Goal: Task Accomplishment & Management: Use online tool/utility

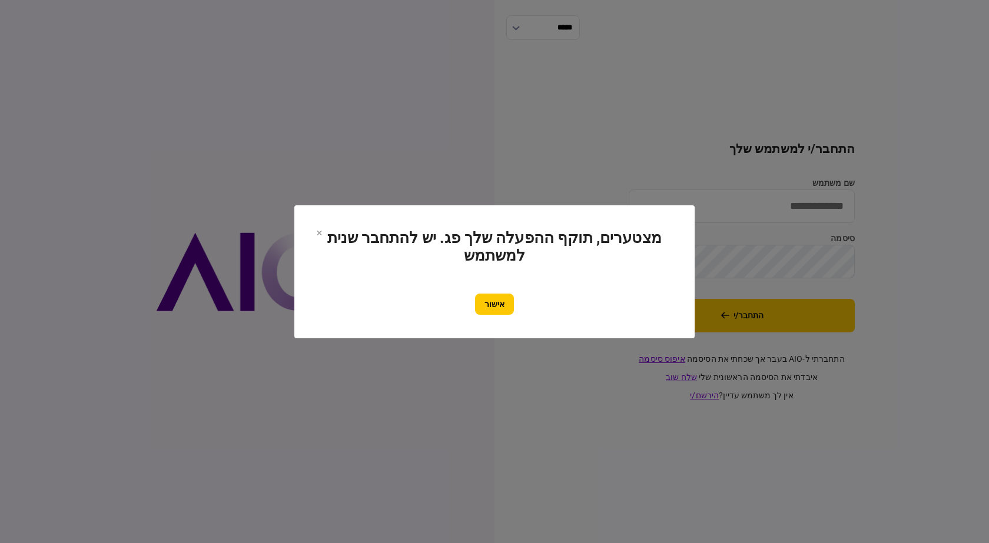
click at [504, 294] on button "אישור" at bounding box center [494, 304] width 39 height 21
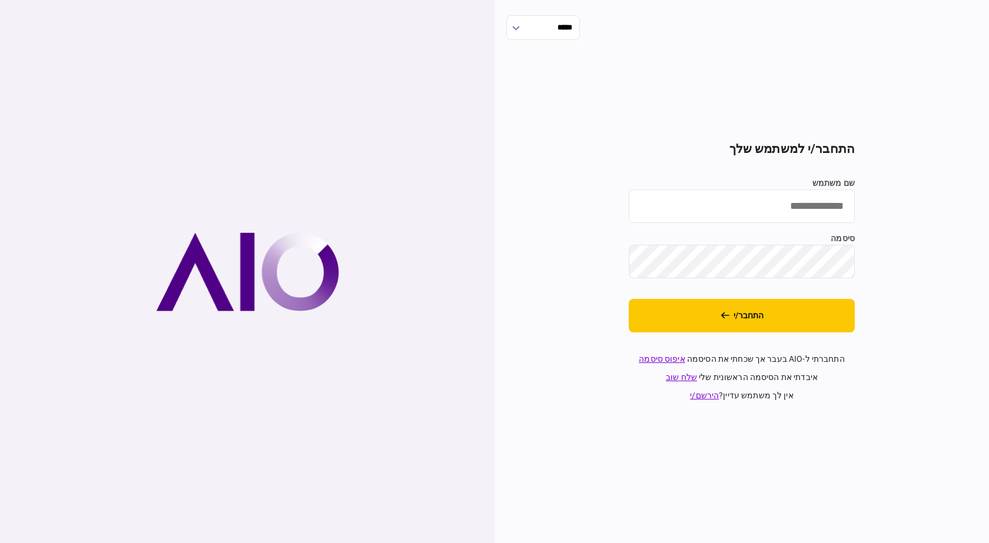
drag, startPoint x: 787, startPoint y: 210, endPoint x: 776, endPoint y: 224, distance: 17.7
click at [786, 211] on input "שם משתמש" at bounding box center [742, 207] width 226 height 34
type input "*********"
click at [629, 299] on button "התחבר/י" at bounding box center [742, 316] width 226 height 34
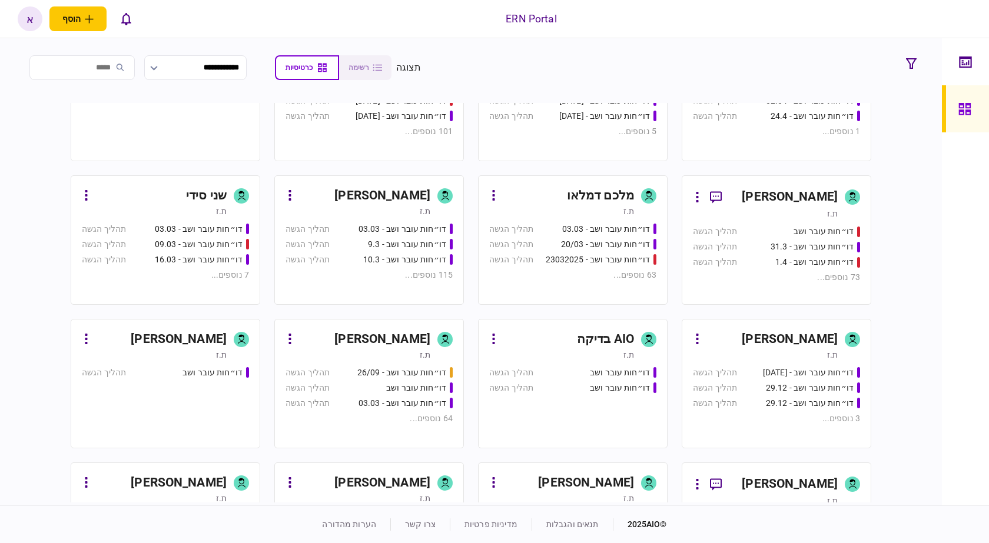
scroll to position [735, 0]
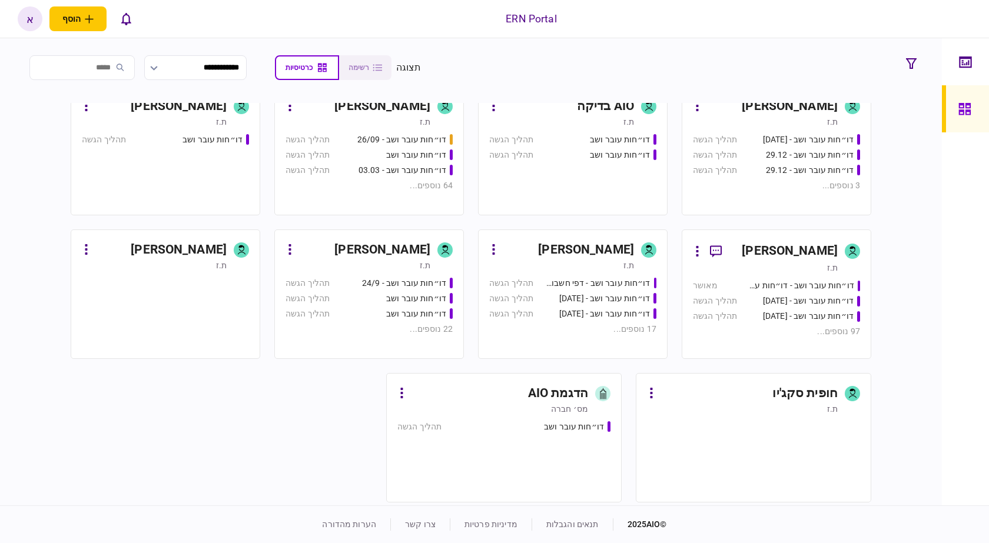
click at [117, 65] on input "search" at bounding box center [81, 67] width 105 height 25
type input "**"
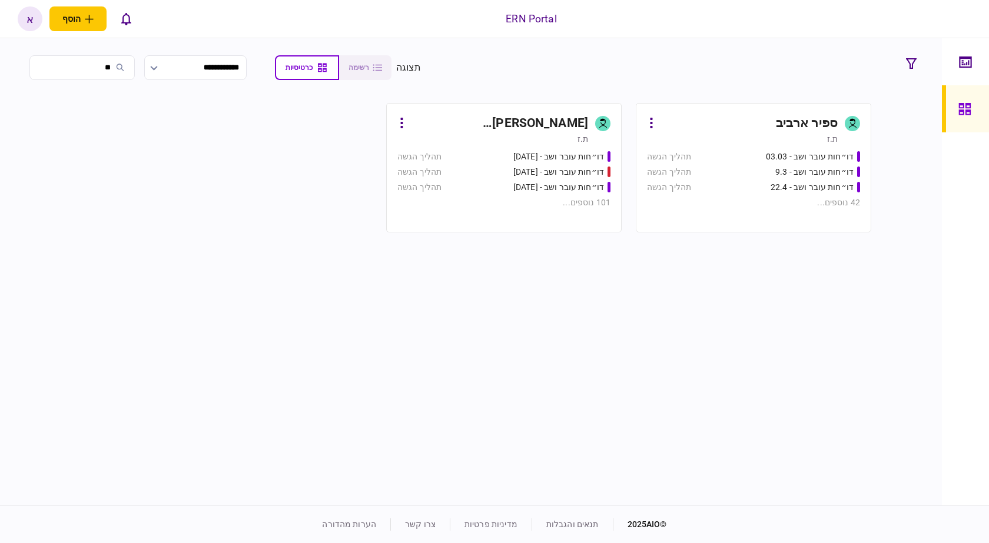
scroll to position [0, 0]
click at [559, 119] on div "[PERSON_NAME]" at bounding box center [499, 123] width 177 height 19
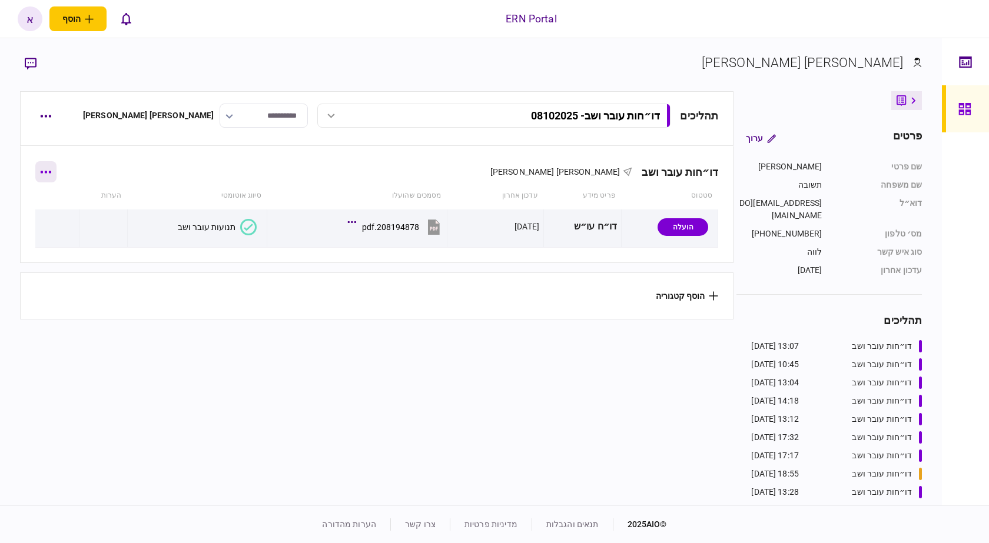
click at [51, 168] on button "button" at bounding box center [45, 171] width 21 height 21
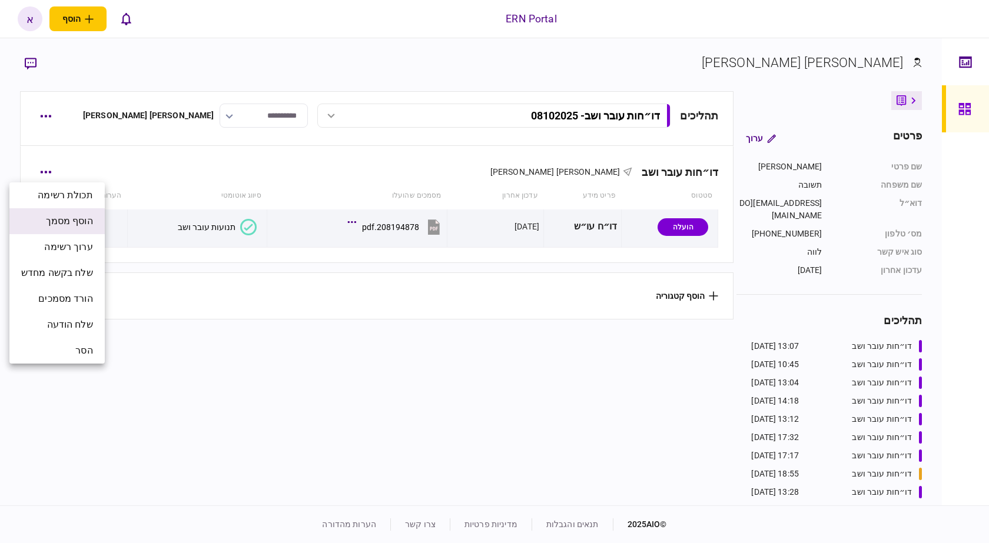
click at [78, 222] on span "הוסף מסמך" at bounding box center [69, 221] width 47 height 14
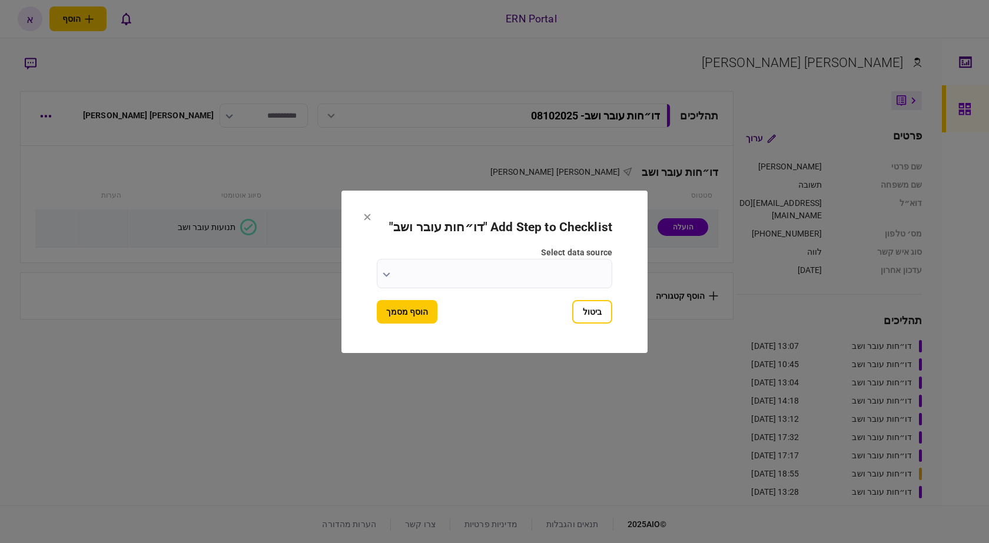
click at [546, 269] on input "select data source" at bounding box center [494, 273] width 235 height 29
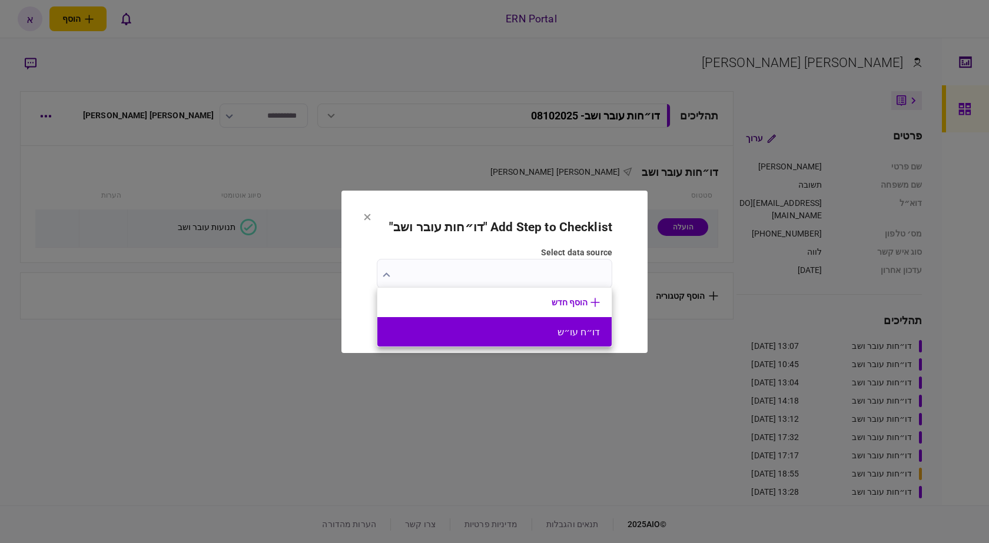
click at [544, 327] on button "דו״ח עו״ש" at bounding box center [494, 332] width 211 height 11
type input "*********"
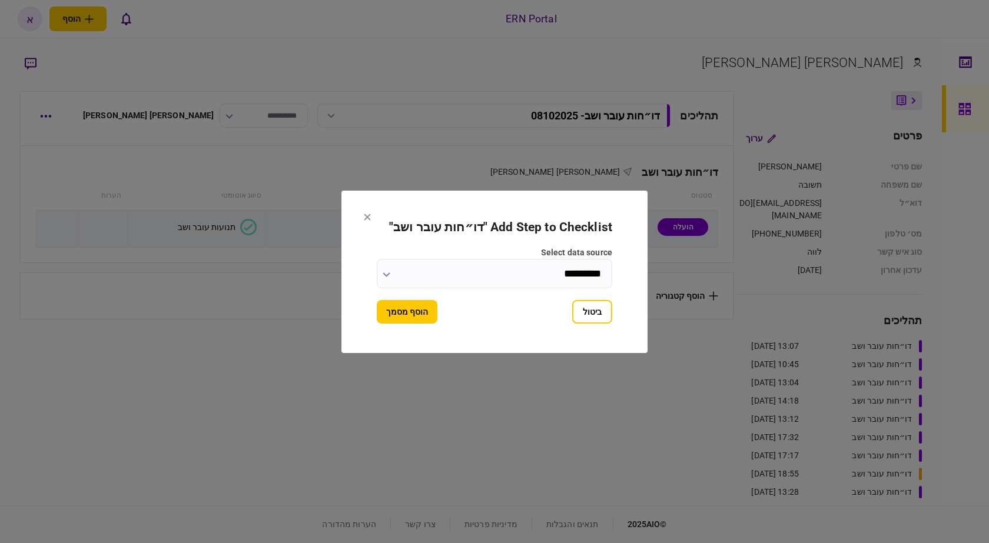
click at [422, 322] on button "הוסף מסמך" at bounding box center [407, 312] width 61 height 24
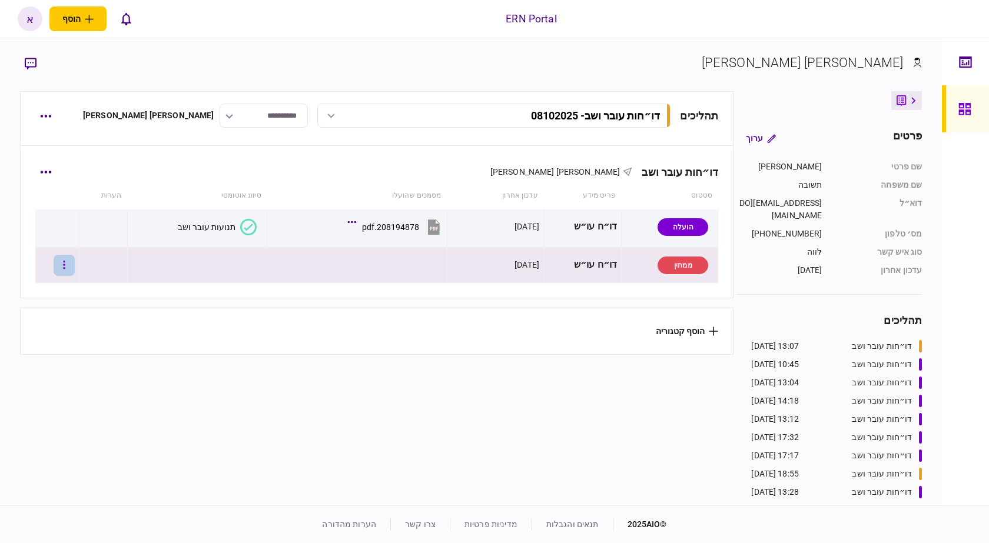
click at [75, 263] on button "button" at bounding box center [64, 265] width 21 height 21
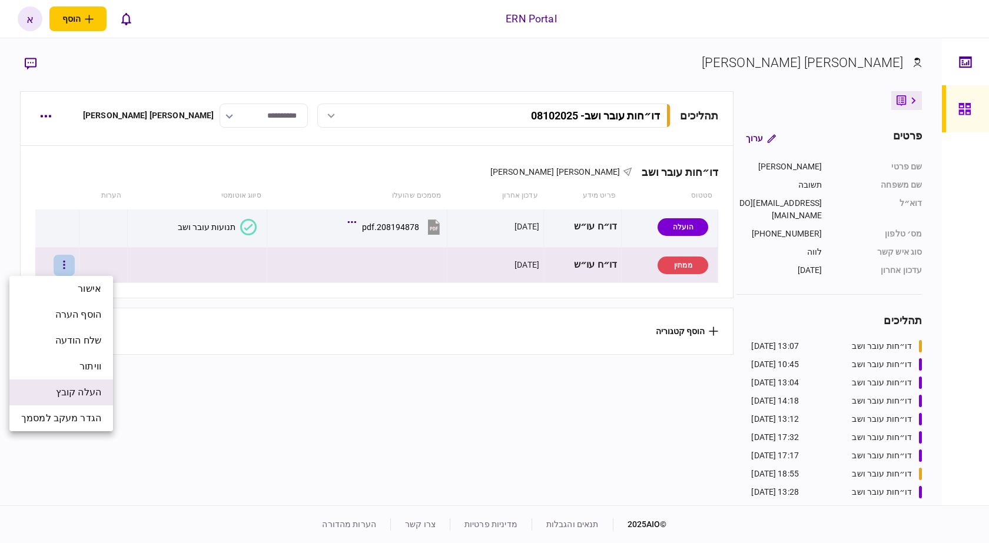
click at [99, 391] on span "העלה קובץ" at bounding box center [78, 393] width 45 height 14
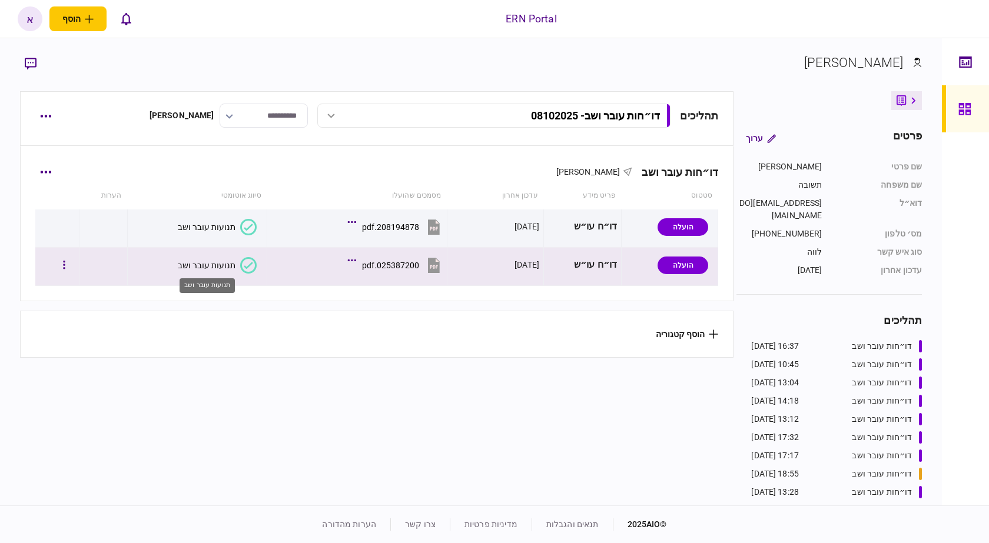
click at [195, 265] on div "תנועות עובר ושב" at bounding box center [207, 265] width 58 height 9
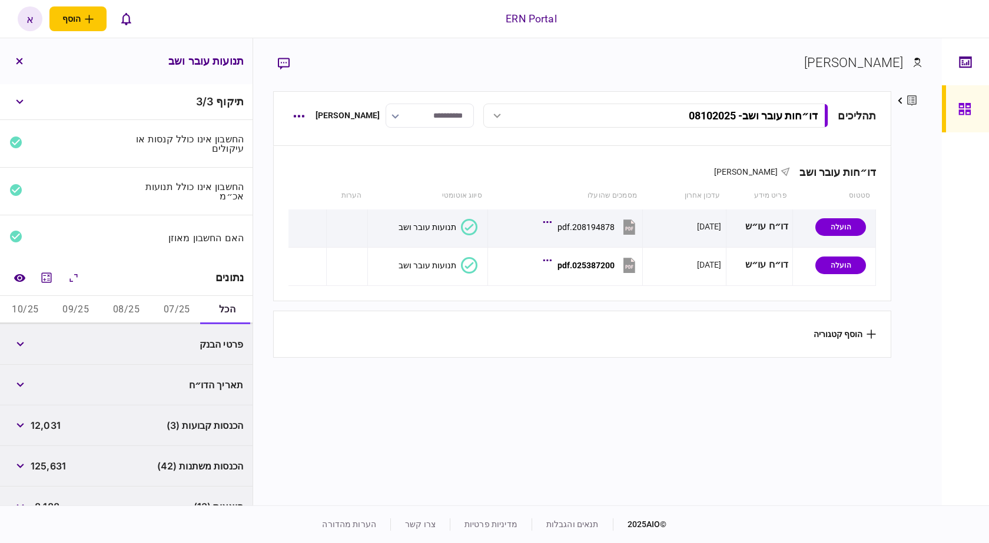
click at [162, 309] on button "07/25" at bounding box center [176, 310] width 51 height 28
click at [95, 310] on button "09/25" at bounding box center [76, 310] width 51 height 28
click at [120, 314] on button "08/25" at bounding box center [126, 310] width 51 height 28
click at [179, 313] on button "07/25" at bounding box center [176, 310] width 51 height 28
click at [53, 275] on icon "מחשבון" at bounding box center [46, 278] width 14 height 14
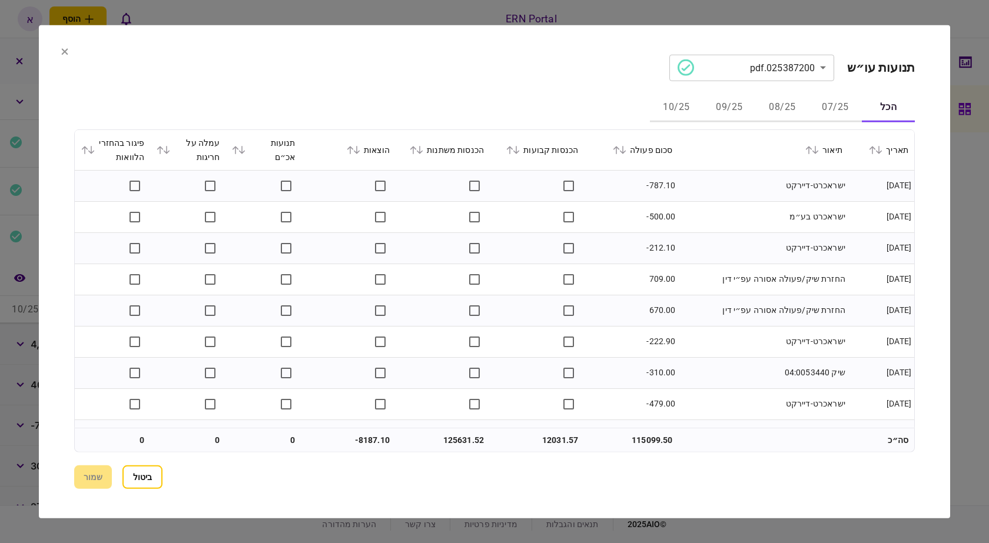
drag, startPoint x: 827, startPoint y: 98, endPoint x: 823, endPoint y: 117, distance: 18.7
click at [828, 98] on button "07/25" at bounding box center [835, 108] width 53 height 28
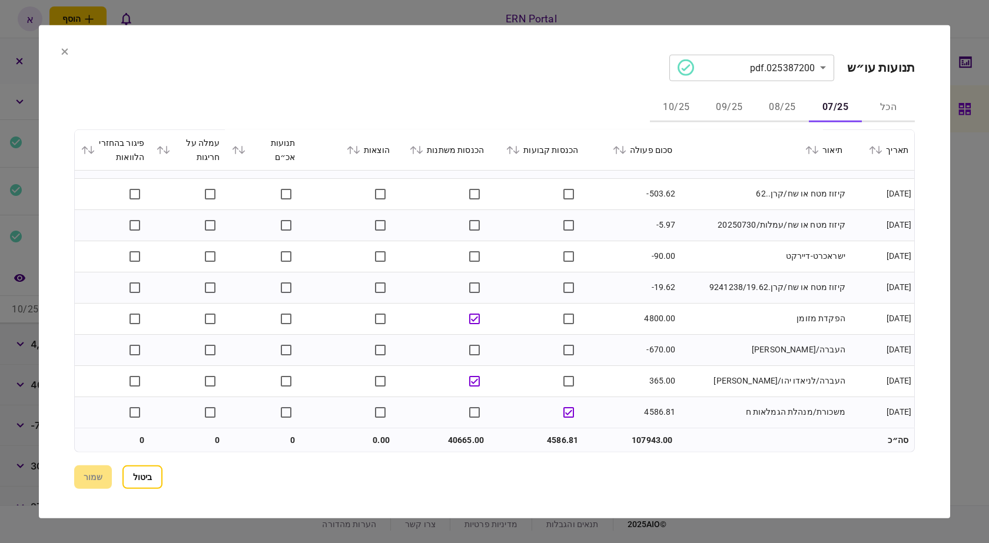
scroll to position [1272, 0]
click at [785, 107] on button "08/25" at bounding box center [782, 108] width 53 height 28
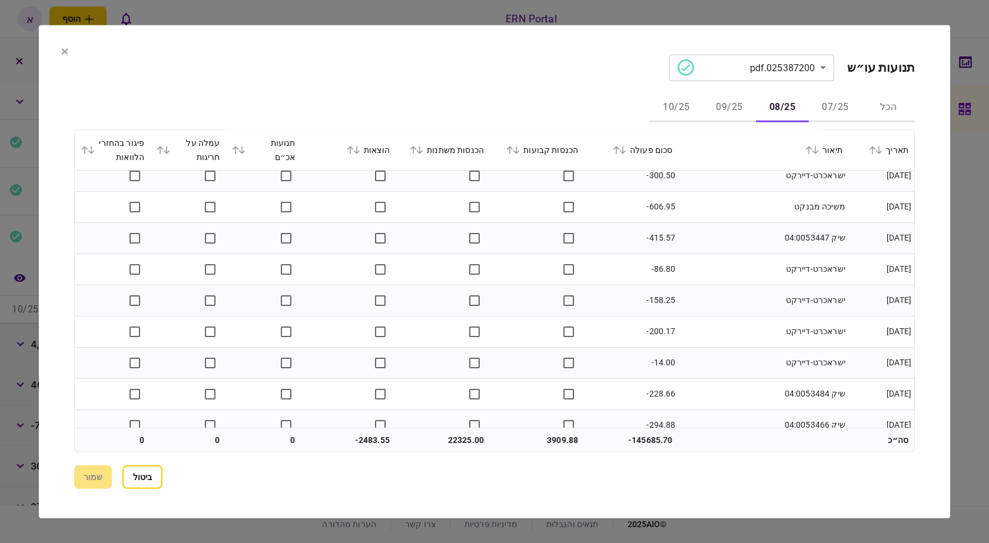
scroll to position [1772, 0]
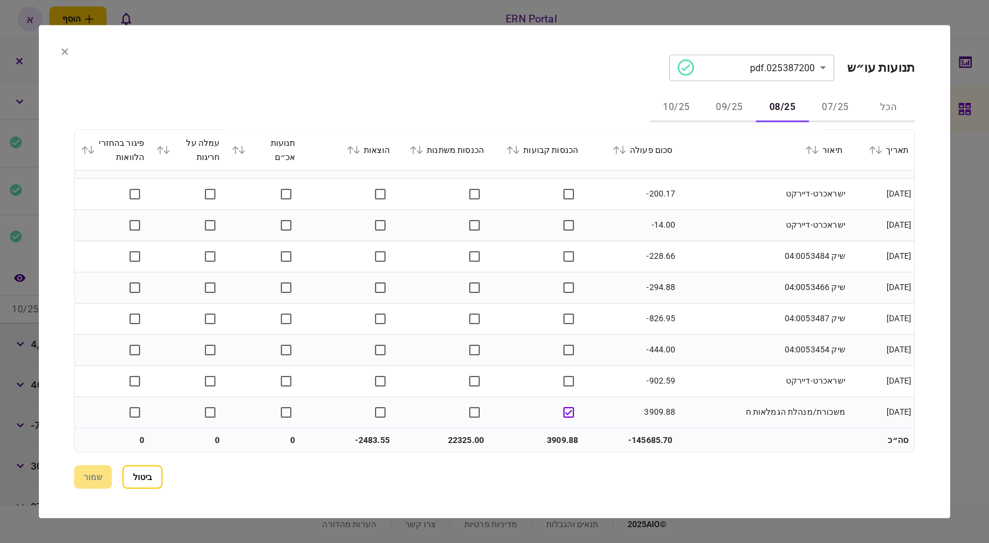
click at [710, 109] on button "09/25" at bounding box center [729, 108] width 53 height 28
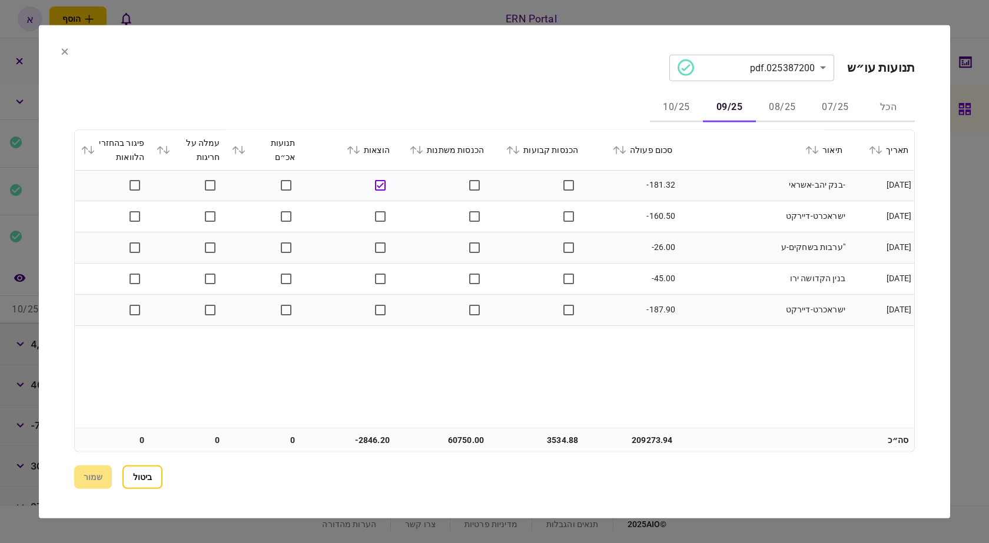
scroll to position [0, 0]
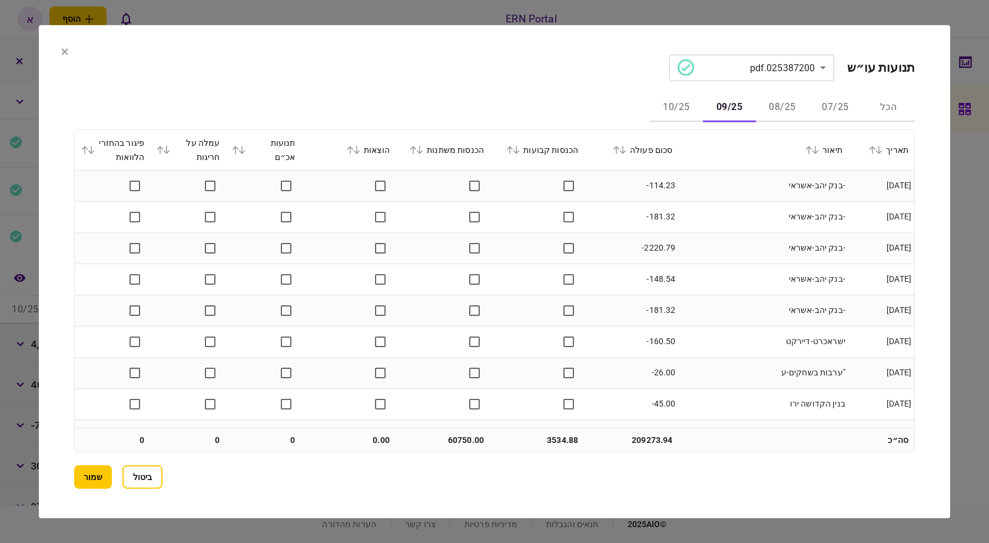
click at [783, 107] on button "08/25" at bounding box center [782, 108] width 53 height 28
click at [360, 147] on icon at bounding box center [356, 149] width 7 height 8
click at [837, 108] on button "07/25" at bounding box center [835, 108] width 53 height 28
click at [360, 148] on icon at bounding box center [356, 149] width 7 height 8
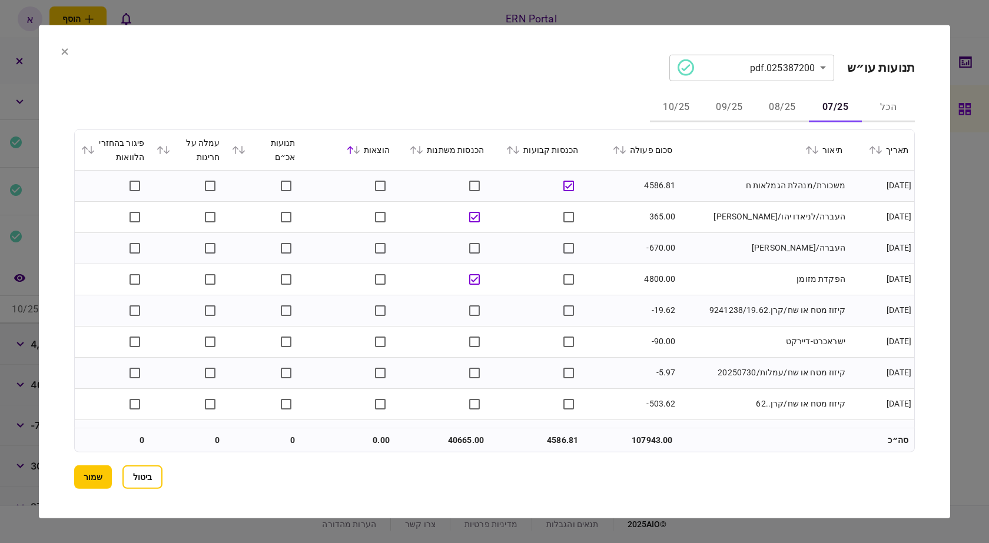
click at [360, 150] on icon at bounding box center [356, 149] width 7 height 8
click at [722, 111] on button "09/25" at bounding box center [729, 108] width 53 height 28
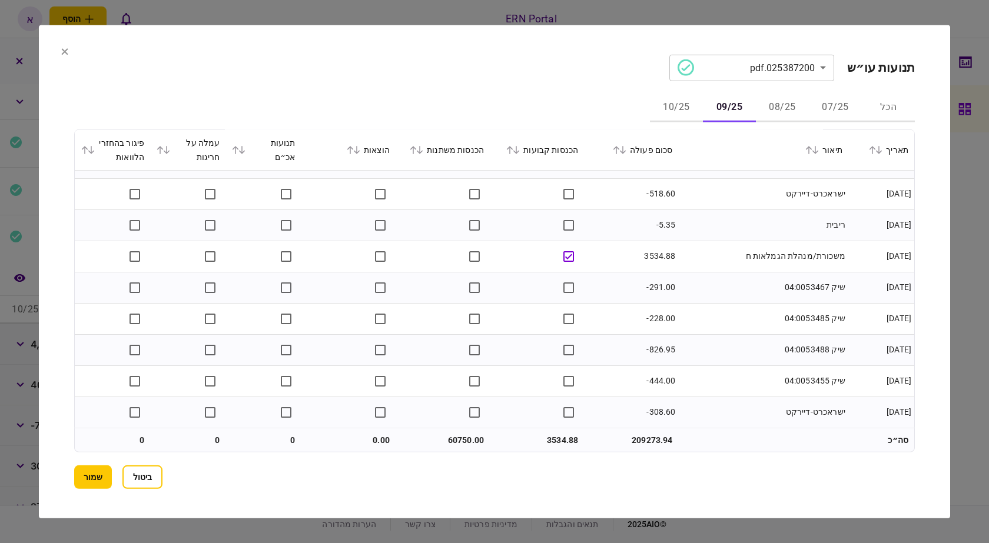
scroll to position [1896, 0]
click at [678, 108] on button "10/25" at bounding box center [676, 108] width 53 height 28
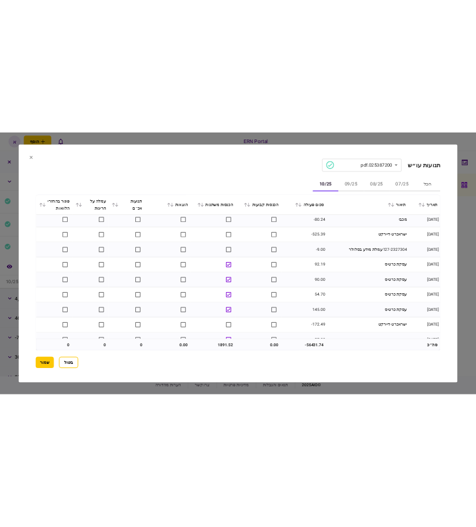
scroll to position [773, 0]
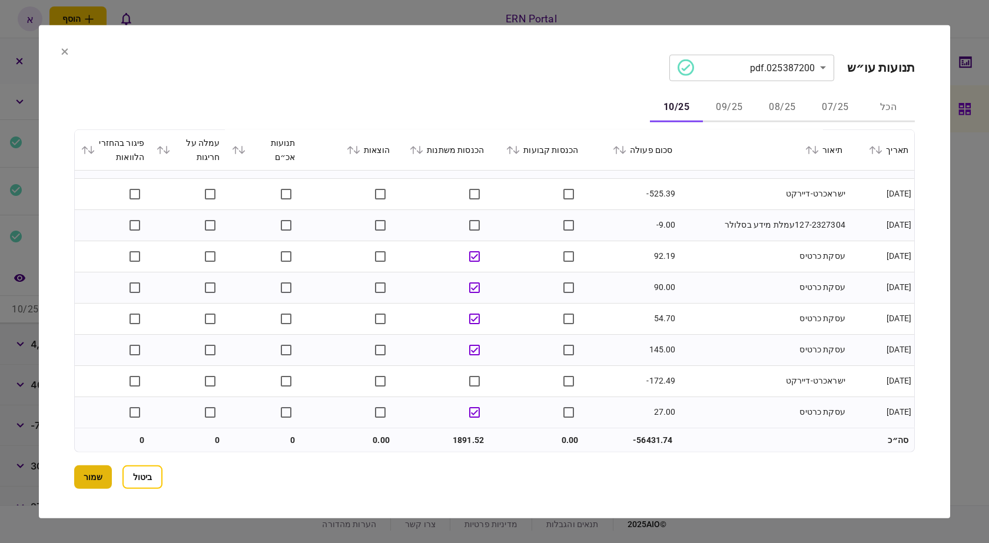
click at [102, 474] on button "שמור" at bounding box center [93, 478] width 38 height 24
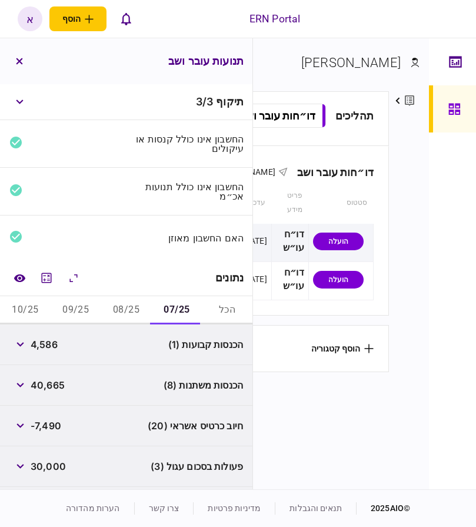
click at [130, 305] on button "08/25" at bounding box center [126, 310] width 51 height 28
drag, startPoint x: 174, startPoint y: 305, endPoint x: 161, endPoint y: 315, distance: 16.3
click at [174, 304] on button "07/25" at bounding box center [176, 310] width 51 height 28
click at [58, 344] on span "4,586" at bounding box center [44, 344] width 27 height 14
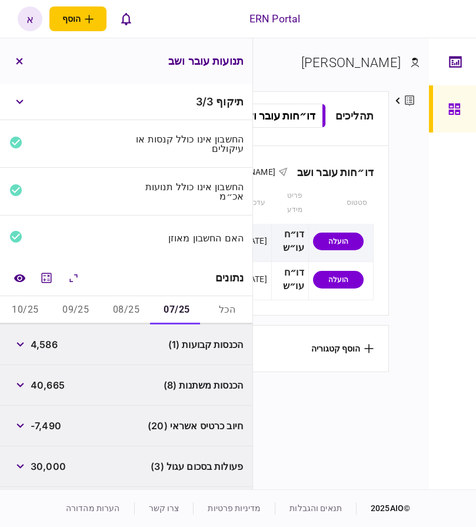
click at [49, 347] on span "4,586" at bounding box center [44, 344] width 27 height 14
click at [51, 348] on span "4,586" at bounding box center [44, 344] width 27 height 14
click at [48, 345] on span "4,586" at bounding box center [44, 344] width 27 height 14
click at [49, 345] on span "4,586" at bounding box center [44, 344] width 27 height 14
copy span "4,586"
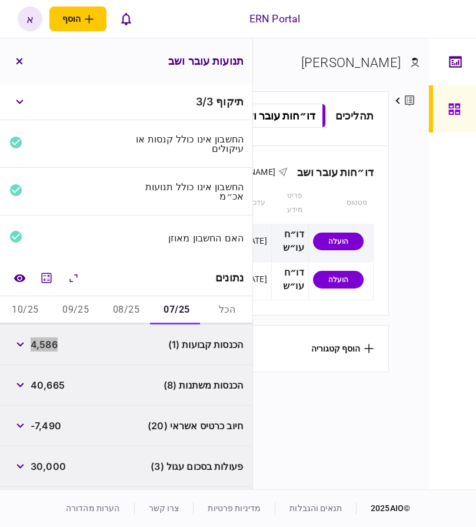
scroll to position [117, 0]
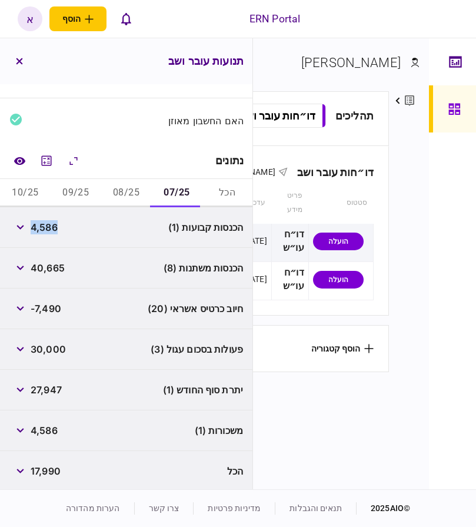
click at [47, 388] on span "27,947" at bounding box center [46, 390] width 31 height 14
copy span "27,947"
click at [134, 190] on button "08/25" at bounding box center [126, 193] width 51 height 28
click at [45, 235] on div "3,909" at bounding box center [33, 227] width 49 height 21
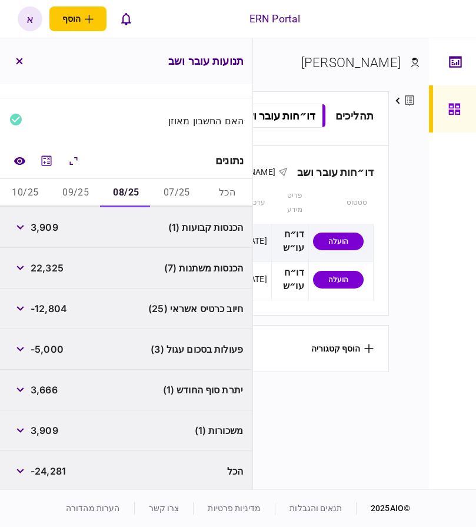
click at [45, 235] on div "3,909" at bounding box center [33, 227] width 49 height 21
copy span "3,909"
click at [22, 262] on button "button" at bounding box center [19, 267] width 21 height 21
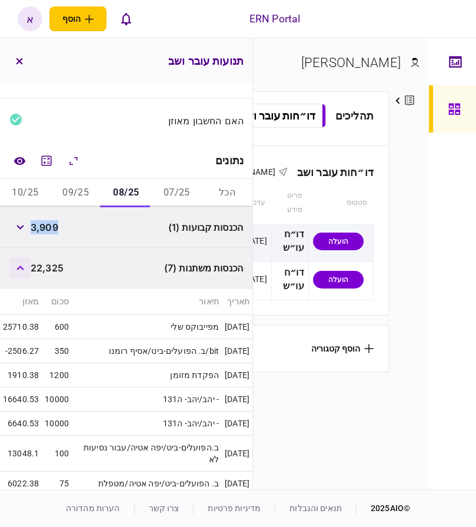
click at [23, 273] on button "button" at bounding box center [19, 267] width 21 height 21
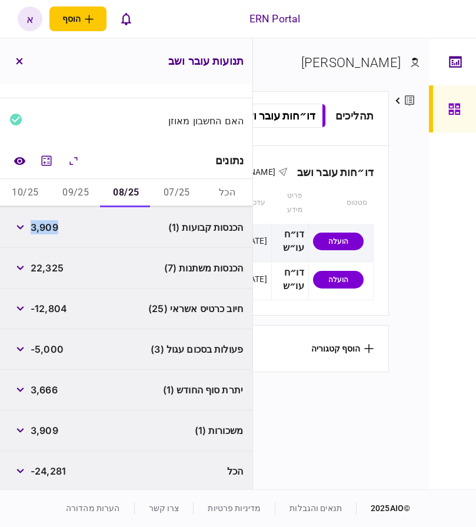
click at [84, 191] on button "09/25" at bounding box center [76, 193] width 51 height 28
click at [50, 224] on span "3,534" at bounding box center [45, 227] width 28 height 14
copy span "3,534"
click at [37, 188] on button "10/25" at bounding box center [25, 193] width 51 height 28
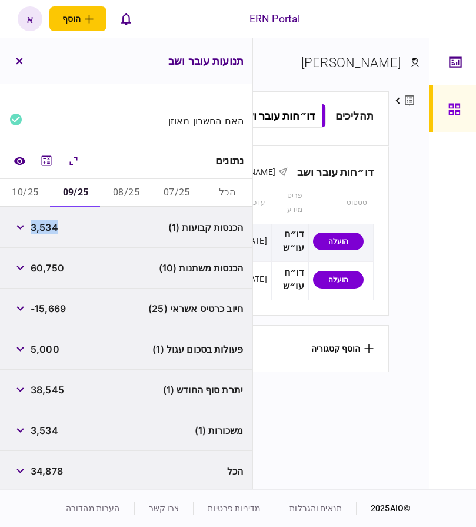
scroll to position [36, 0]
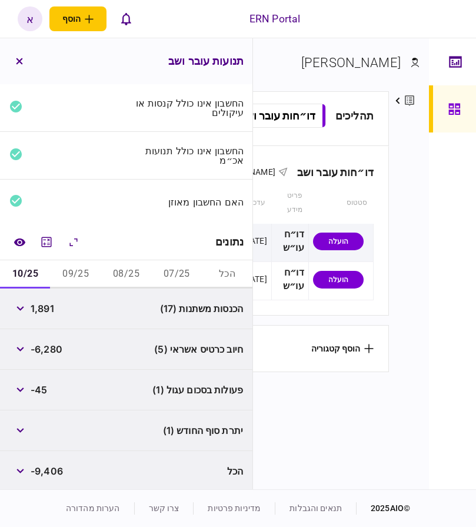
click at [45, 301] on span "1,891" at bounding box center [43, 308] width 24 height 14
click at [44, 301] on span "1,891" at bounding box center [43, 308] width 24 height 14
copy div "1,891"
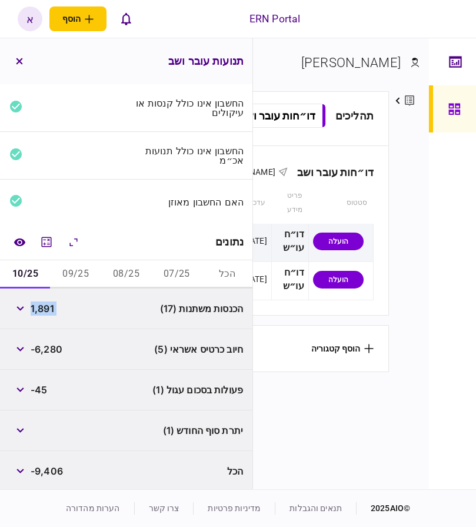
click at [75, 272] on button "09/25" at bounding box center [76, 274] width 51 height 28
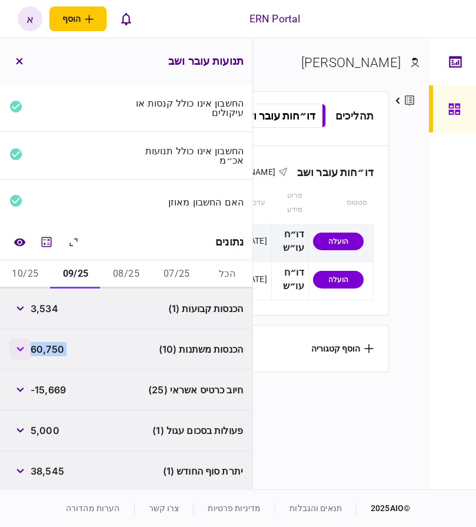
drag, startPoint x: 19, startPoint y: 350, endPoint x: 43, endPoint y: 360, distance: 26.1
click at [19, 349] on button "button" at bounding box center [19, 348] width 21 height 21
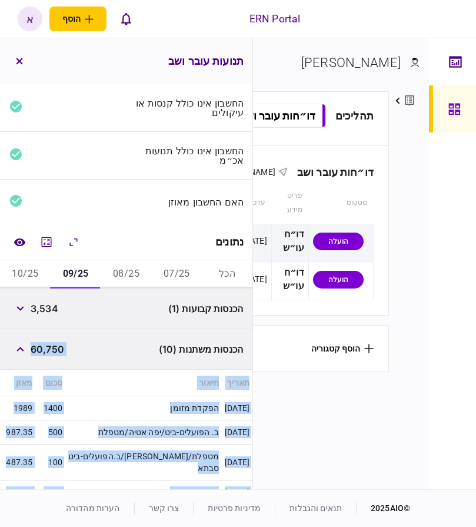
click at [135, 396] on td "הפקדת מזומן" at bounding box center [143, 408] width 157 height 24
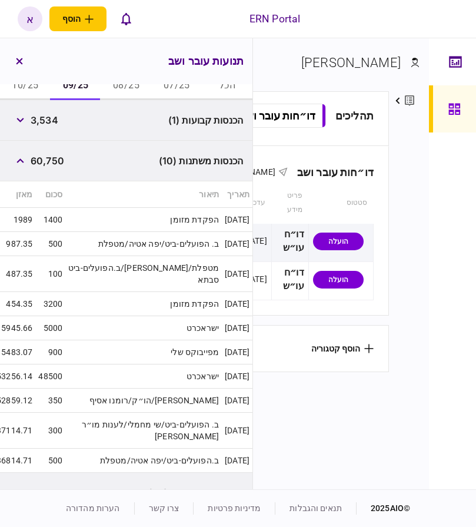
scroll to position [99, 0]
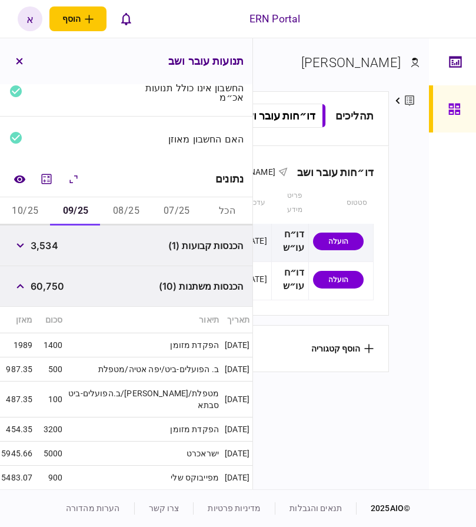
click at [114, 210] on button "08/25" at bounding box center [126, 211] width 51 height 28
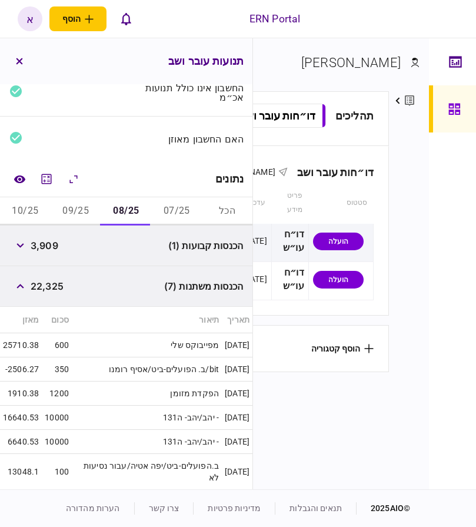
click at [167, 208] on button "07/25" at bounding box center [176, 211] width 51 height 28
